Goal: Information Seeking & Learning: Learn about a topic

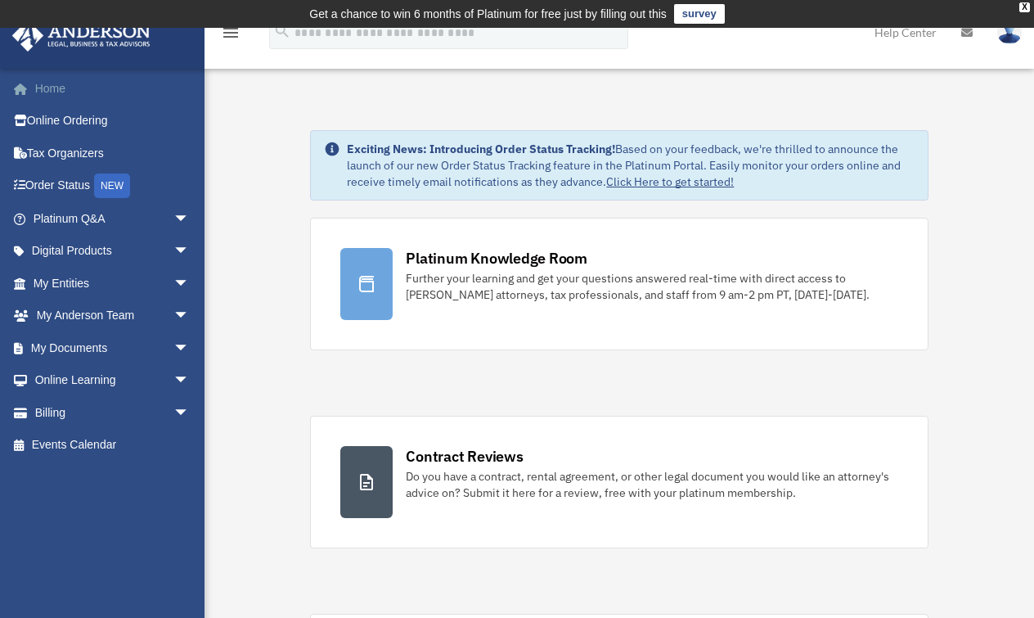
click at [49, 82] on link "Home" at bounding box center [112, 88] width 203 height 33
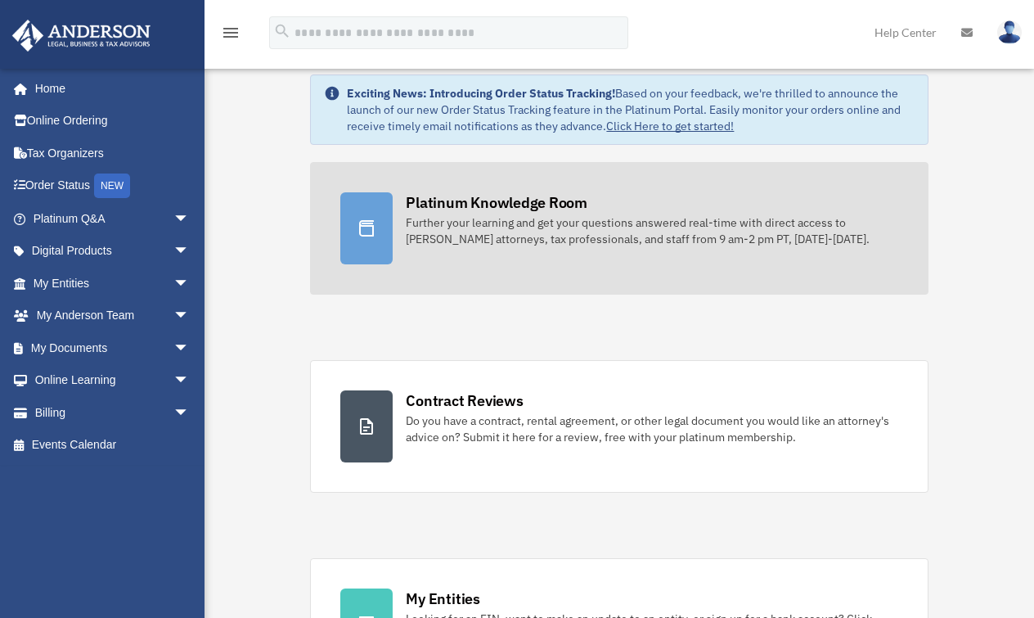
scroll to position [262, 0]
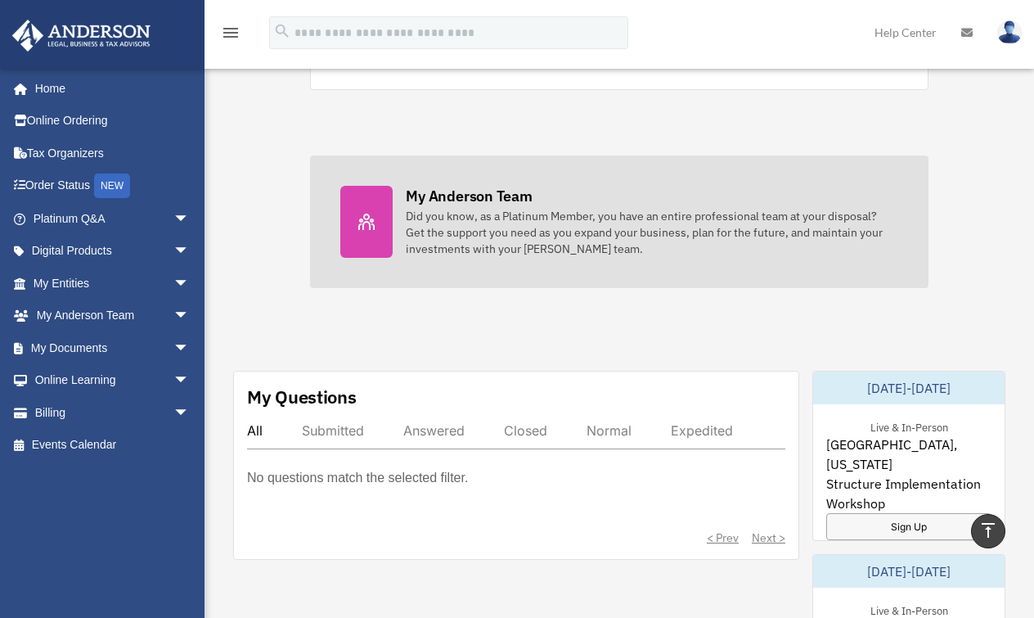
scroll to position [655, 0]
click at [462, 193] on div "My Anderson Team" at bounding box center [469, 197] width 126 height 20
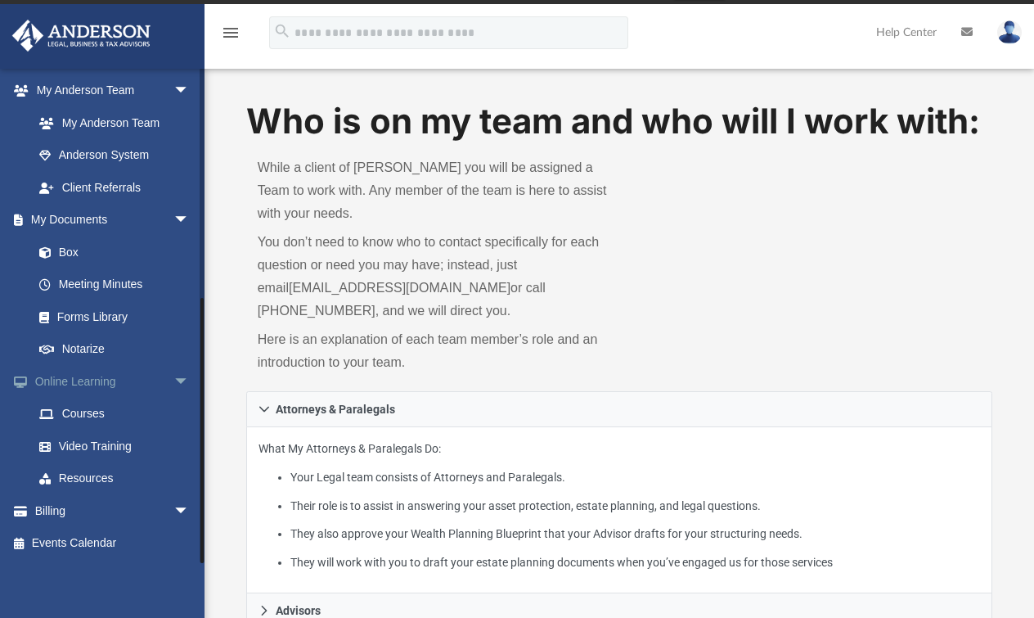
scroll to position [65, 0]
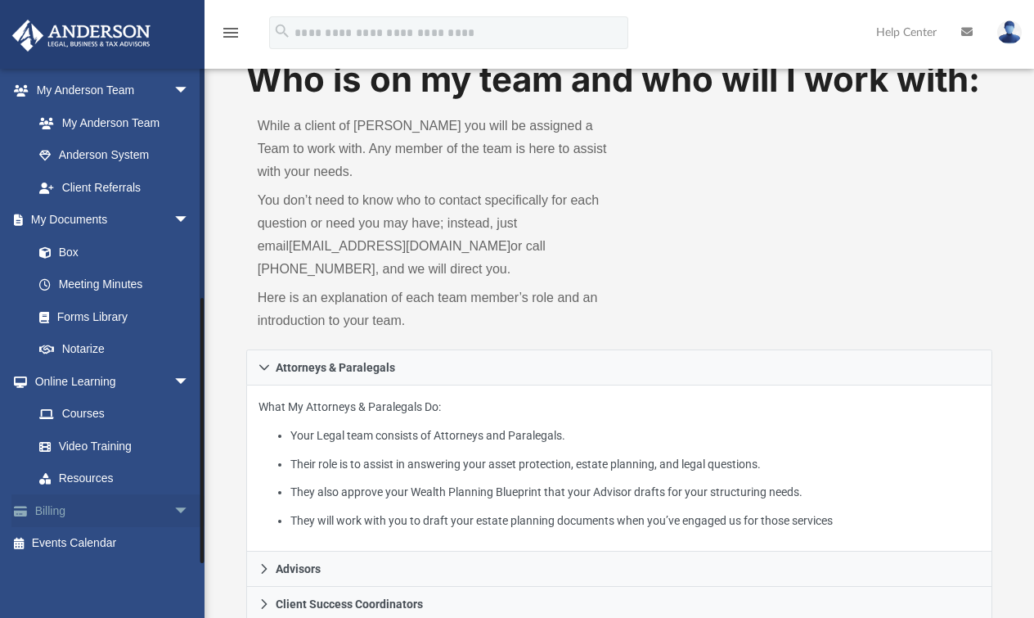
click at [173, 510] on span "arrow_drop_down" at bounding box center [189, 511] width 33 height 34
click at [62, 544] on link "$ Open Invoices" at bounding box center [119, 544] width 192 height 34
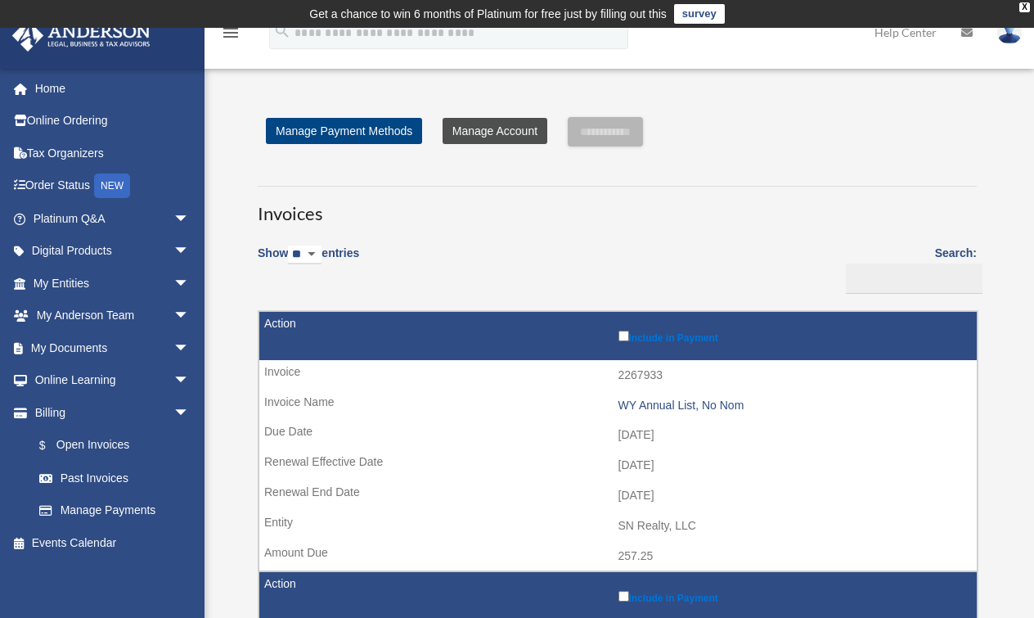
click at [517, 130] on link "Manage Account" at bounding box center [495, 131] width 105 height 26
click at [98, 448] on link "$ Open Invoices" at bounding box center [119, 446] width 192 height 34
click at [92, 475] on link "Past Invoices" at bounding box center [119, 478] width 192 height 33
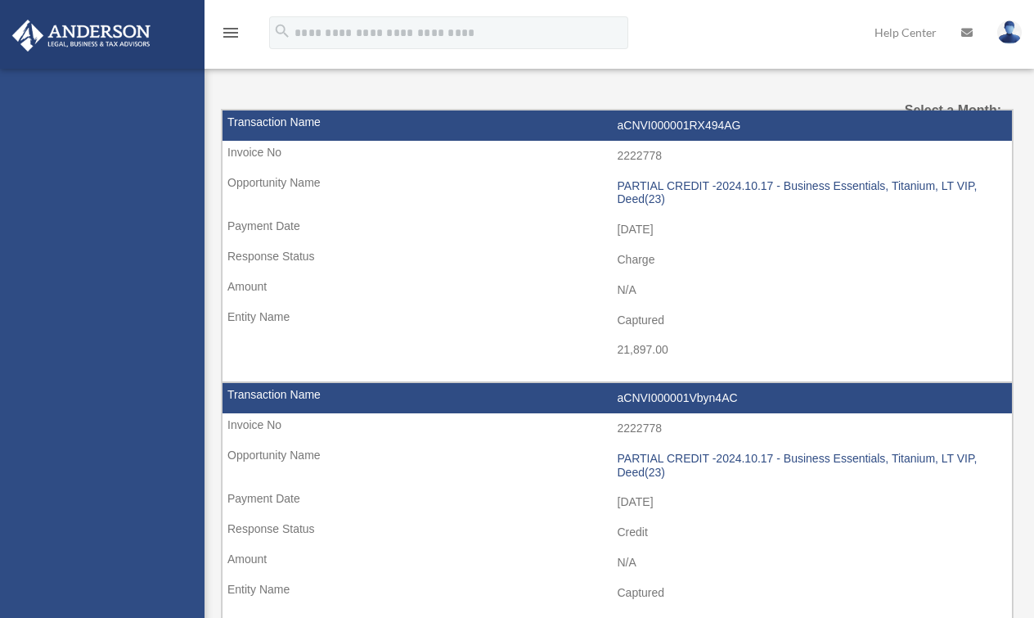
select select
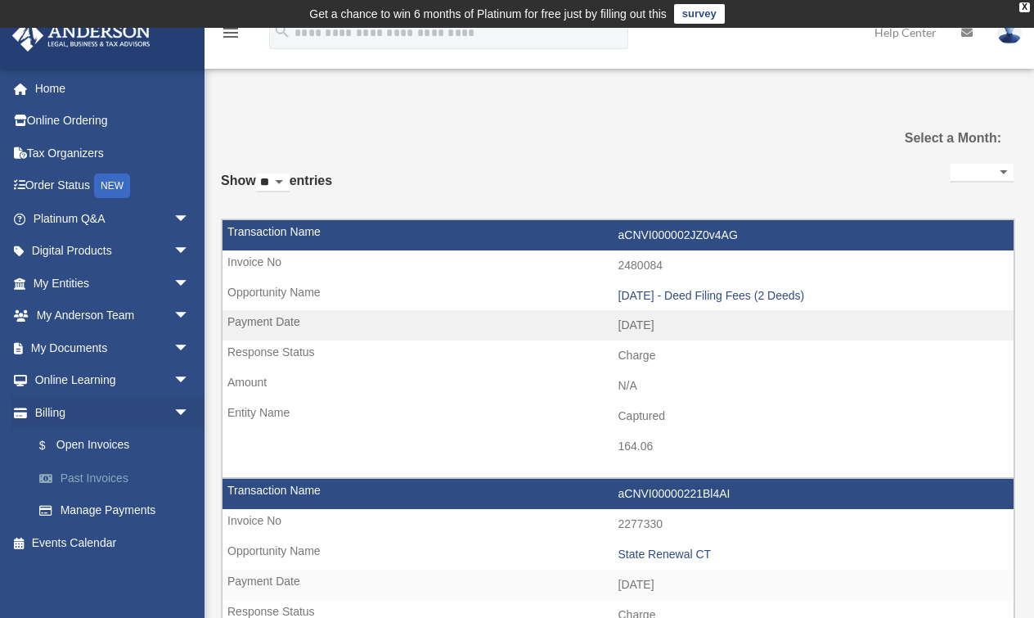
click at [107, 478] on link "Past Invoices" at bounding box center [119, 478] width 192 height 33
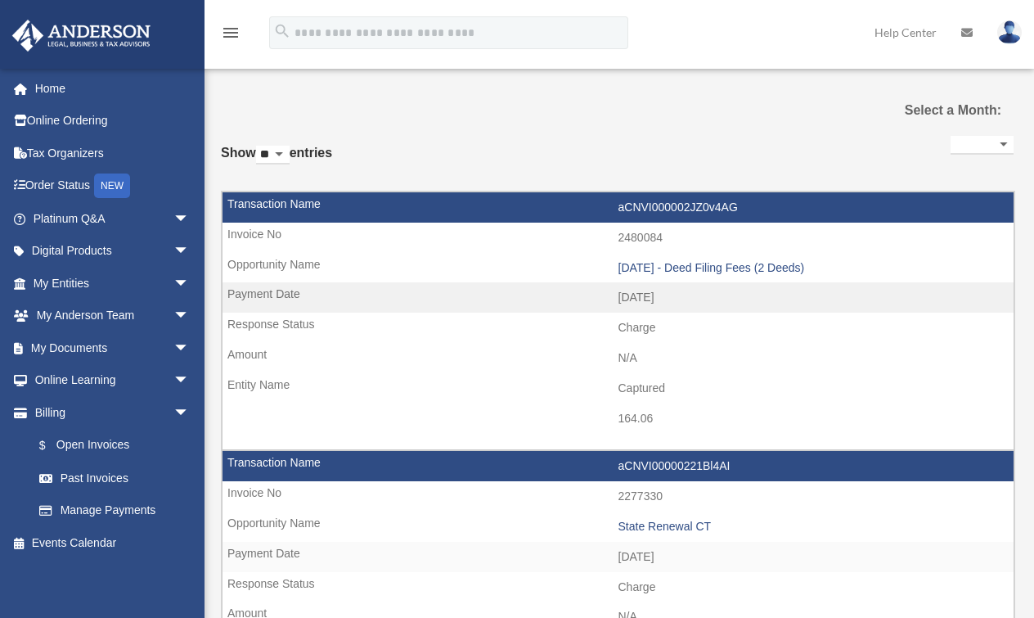
select select
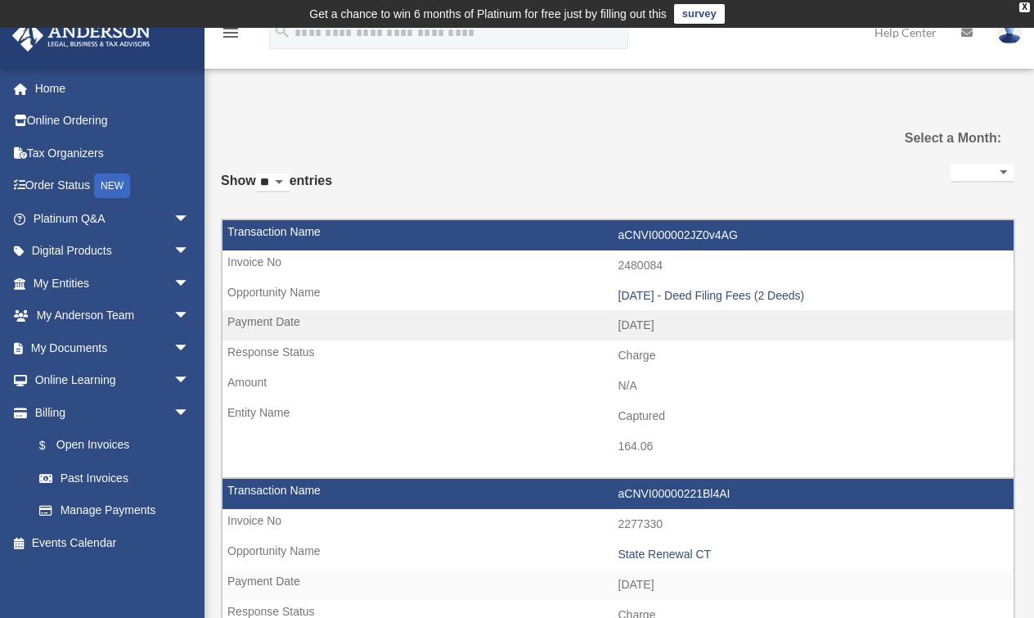
click at [287, 178] on select "** ** ** ***" at bounding box center [273, 182] width 34 height 19
select select "***"
click at [259, 173] on select "** ** ** ***" at bounding box center [273, 182] width 34 height 19
click at [93, 445] on link "$ Open Invoices" at bounding box center [119, 446] width 192 height 34
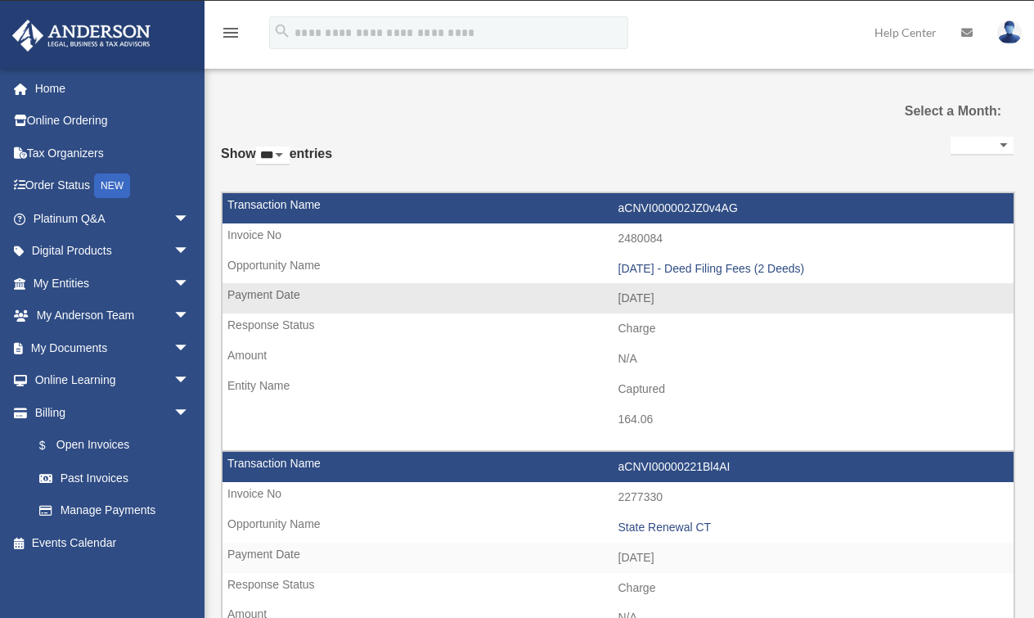
scroll to position [63, 0]
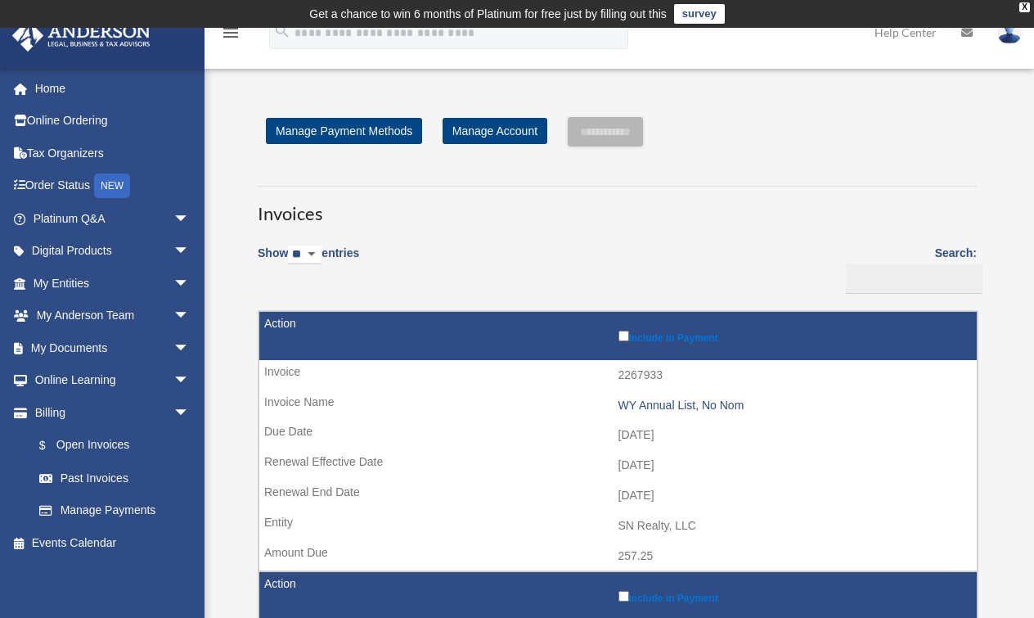
click at [321, 250] on select "** ** ** ***" at bounding box center [305, 255] width 34 height 19
select select "***"
click at [291, 246] on select "** ** ** ***" at bounding box center [305, 255] width 34 height 19
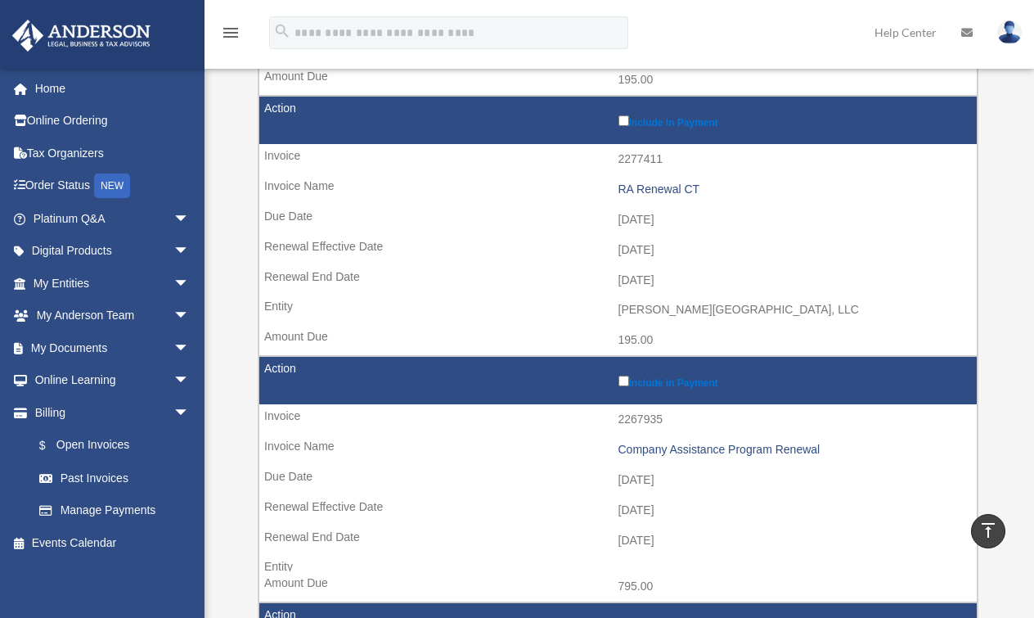
scroll to position [2815, 0]
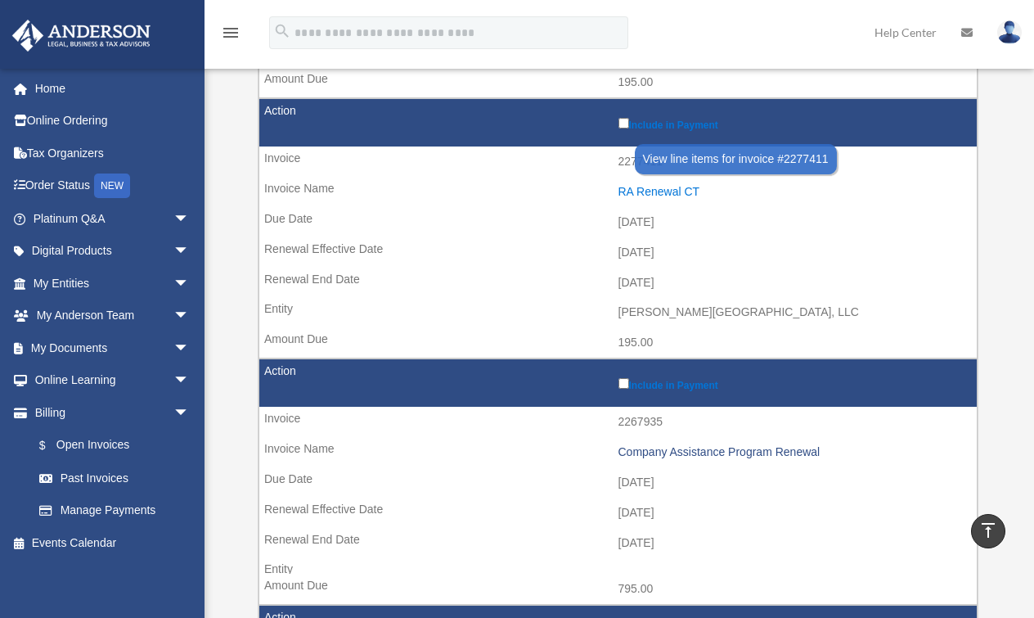
click at [668, 185] on div "RA Renewal CT" at bounding box center [794, 192] width 351 height 14
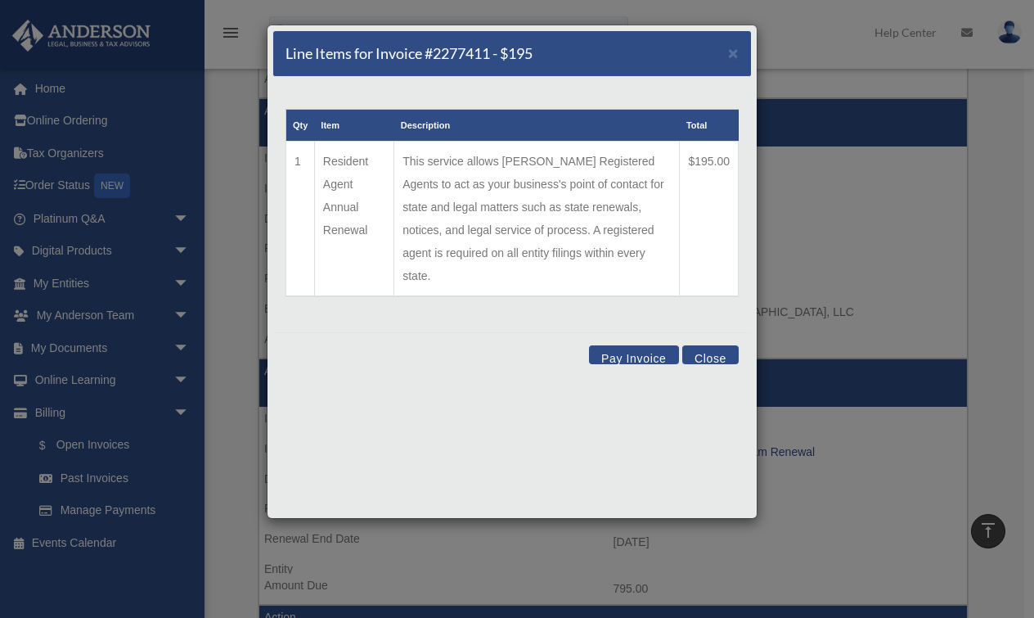
drag, startPoint x: 717, startPoint y: 332, endPoint x: 698, endPoint y: 347, distance: 23.9
click at [717, 345] on button "Close" at bounding box center [711, 354] width 56 height 19
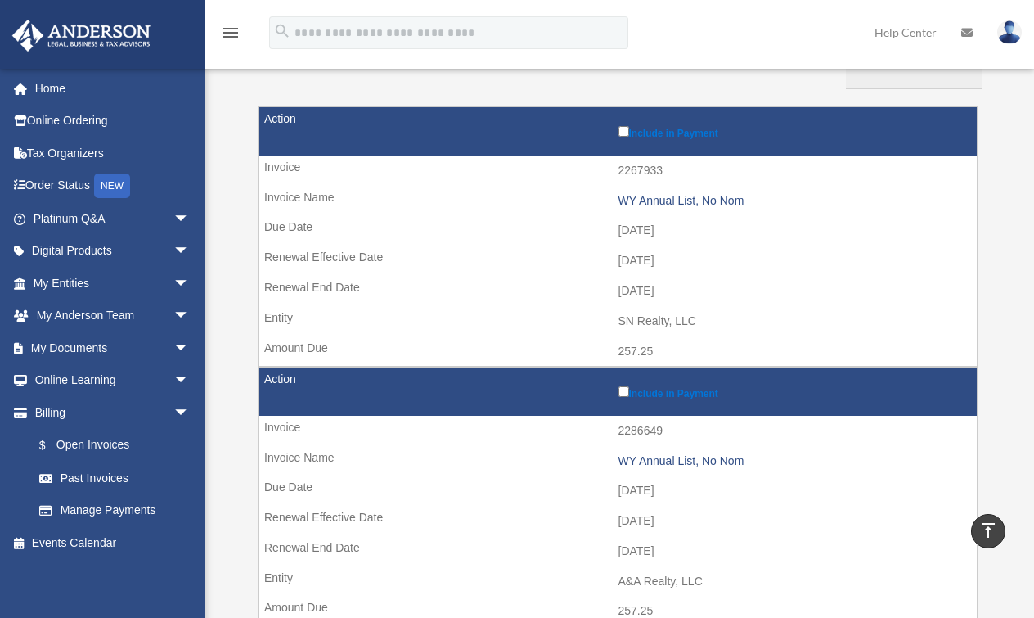
scroll to position [0, 0]
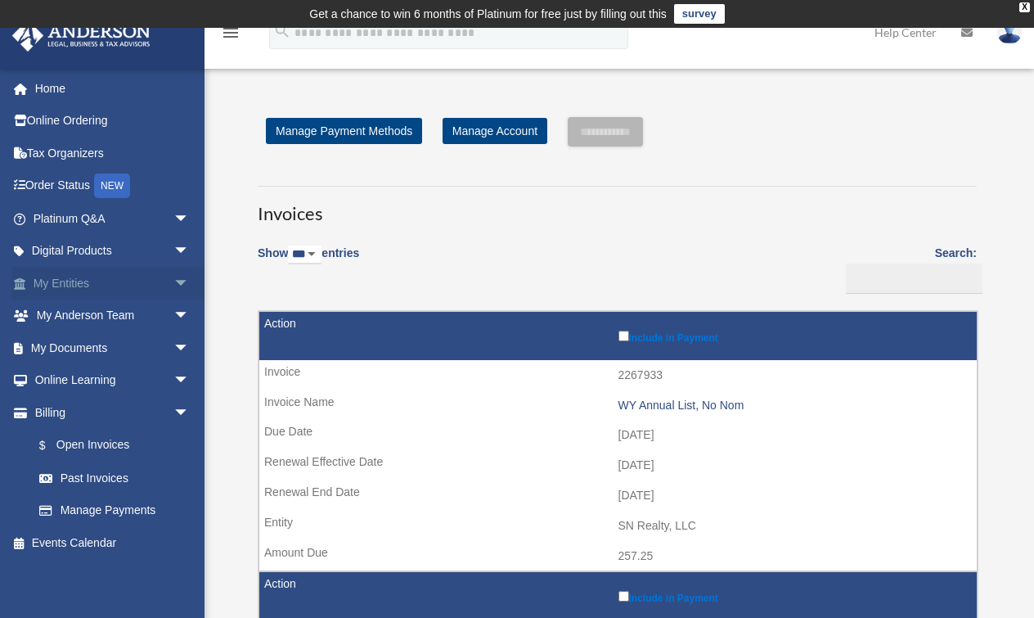
click at [173, 278] on span "arrow_drop_down" at bounding box center [189, 284] width 33 height 34
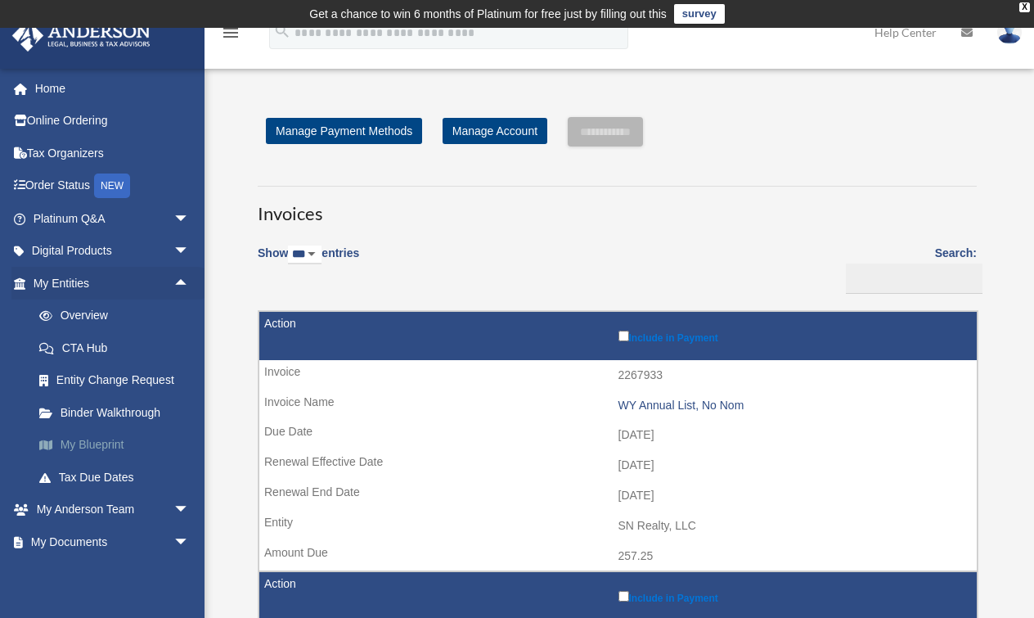
click at [88, 444] on link "My Blueprint" at bounding box center [119, 445] width 192 height 33
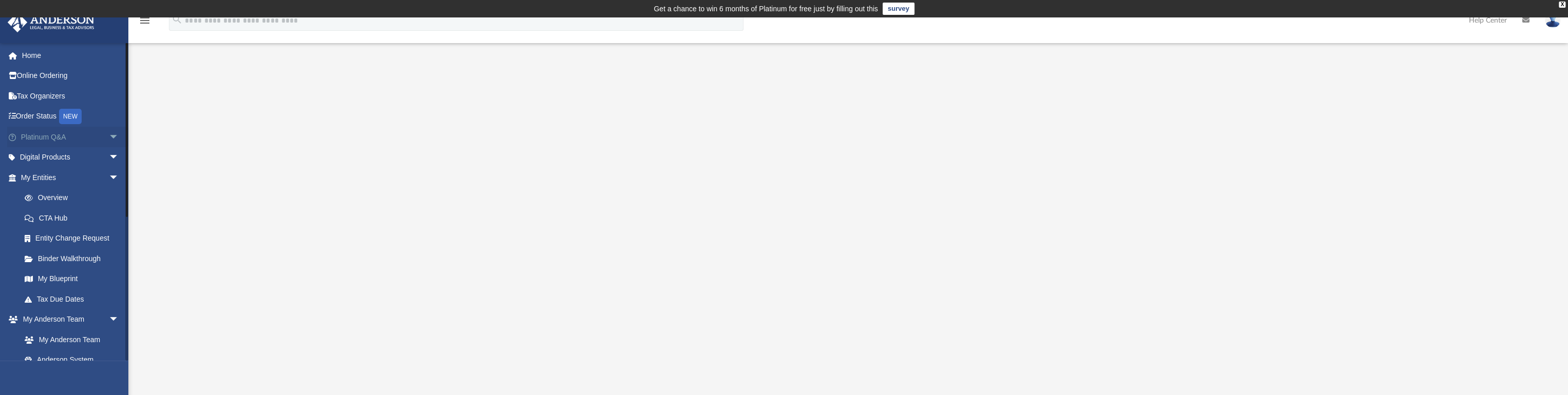
click at [109, 139] on span "arrow_drop_down" at bounding box center [119, 137] width 21 height 21
click at [80, 258] on link "Platinum Knowledge Room" at bounding box center [75, 265] width 120 height 33
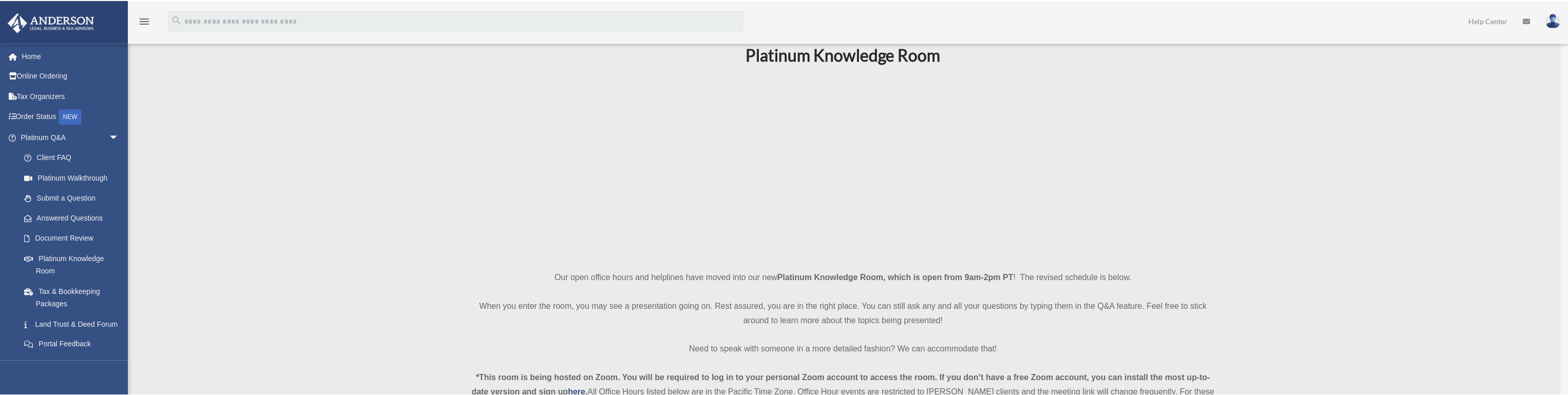
scroll to position [82, 0]
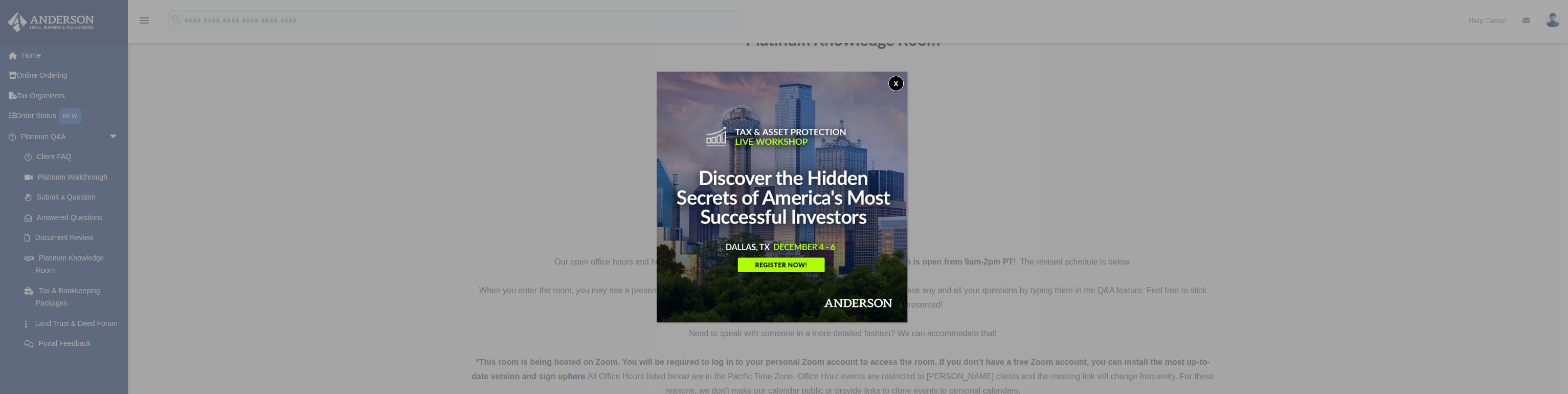
click at [902, 82] on button "x" at bounding box center [896, 83] width 16 height 16
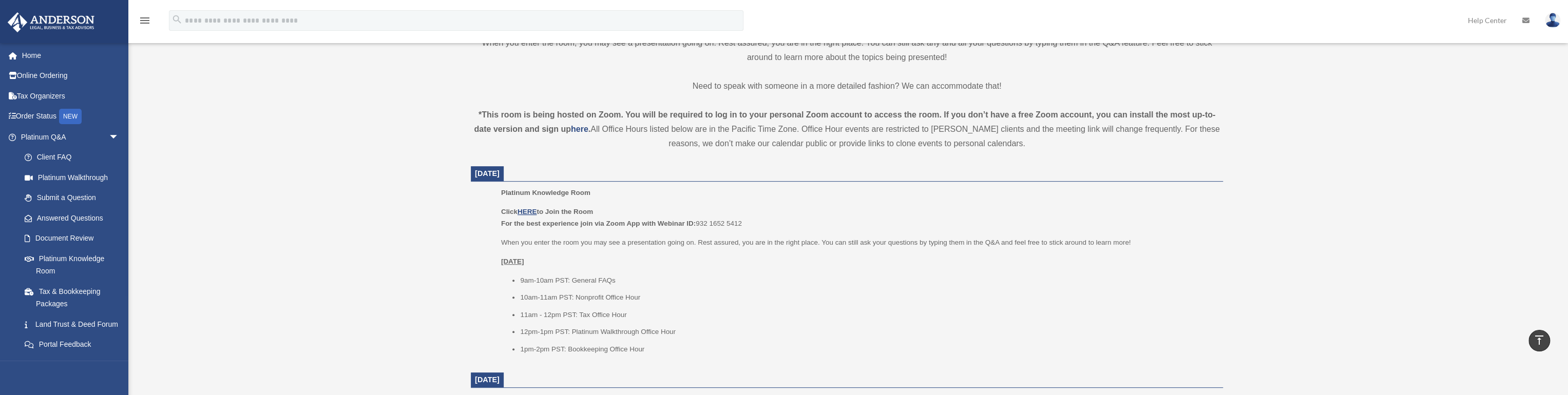
scroll to position [329, 0]
click at [526, 211] on u "HERE" at bounding box center [527, 214] width 19 height 8
